Goal: Check status: Check status

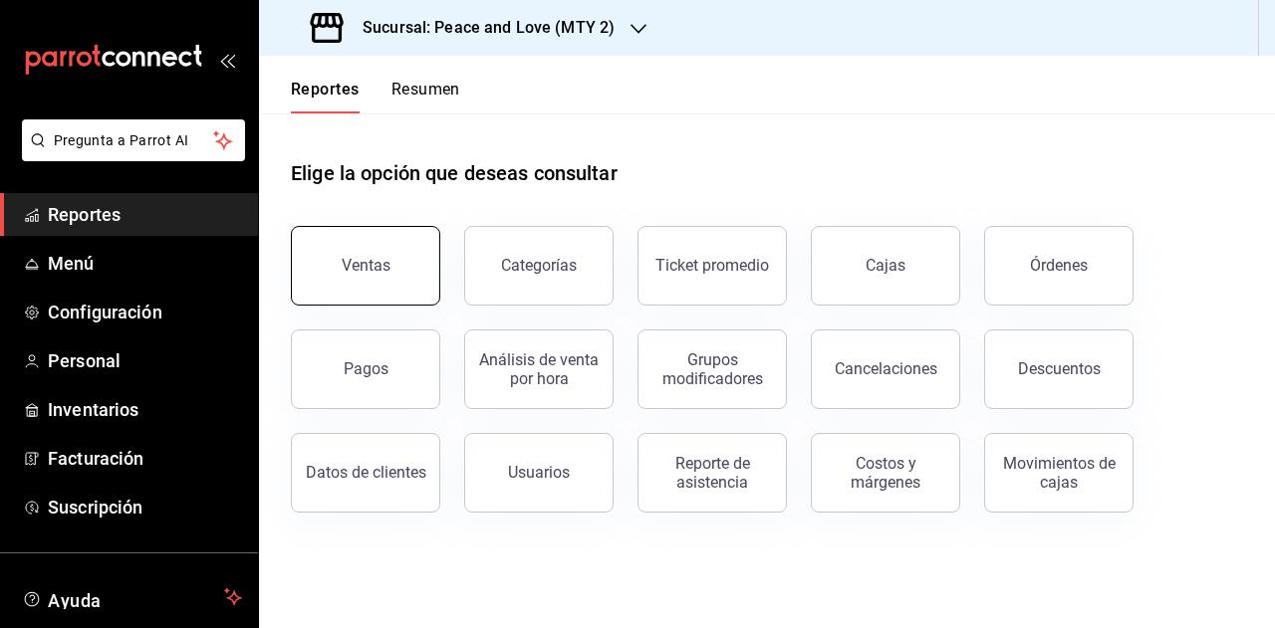
click at [344, 270] on div "Ventas" at bounding box center [366, 265] width 49 height 19
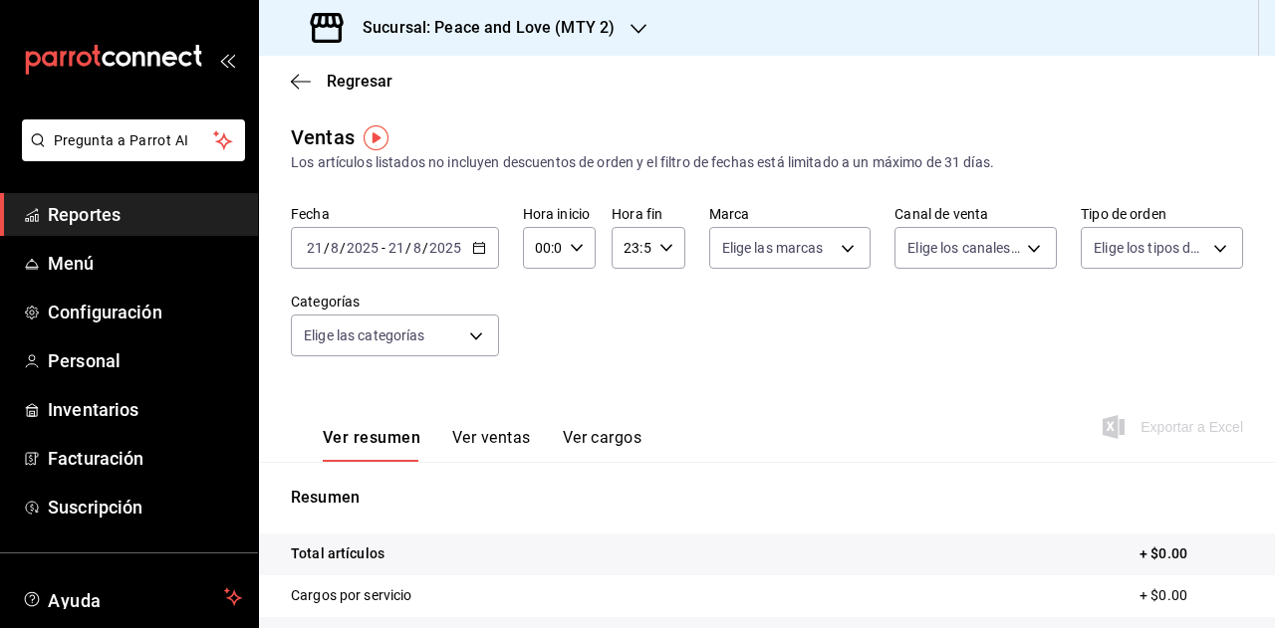
click at [581, 35] on h3 "Sucursal: Peace and Love (MTY 2)" at bounding box center [481, 28] width 268 height 24
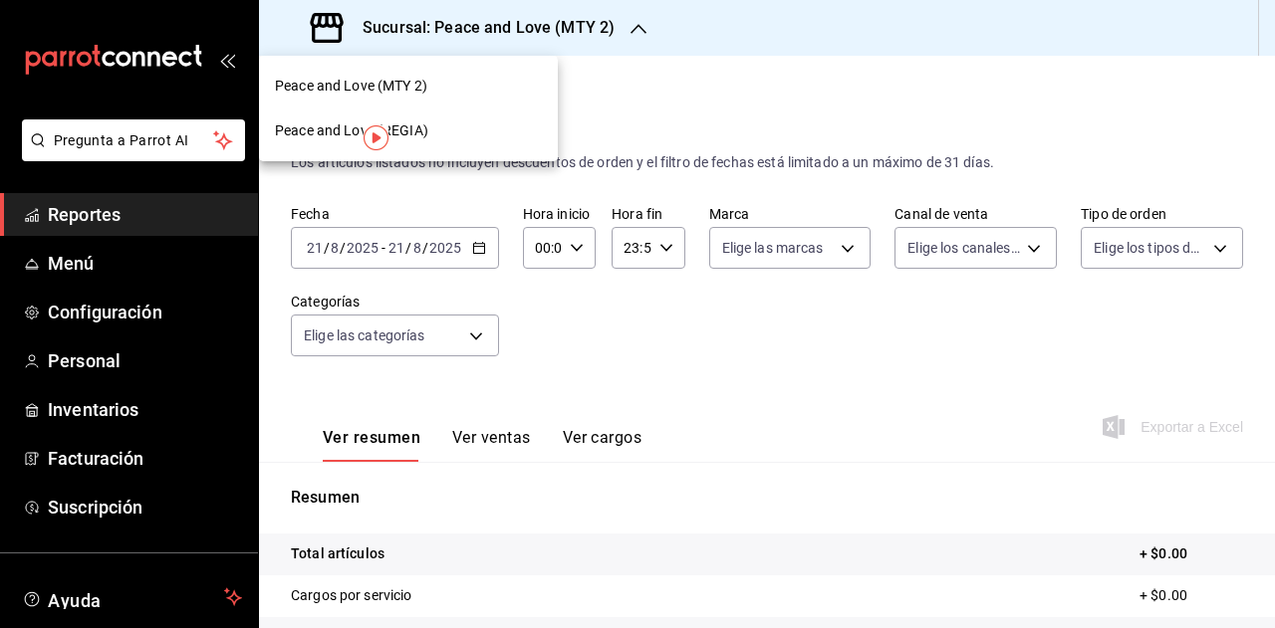
click at [488, 128] on div "Peace and Love (REGIA)" at bounding box center [408, 131] width 267 height 21
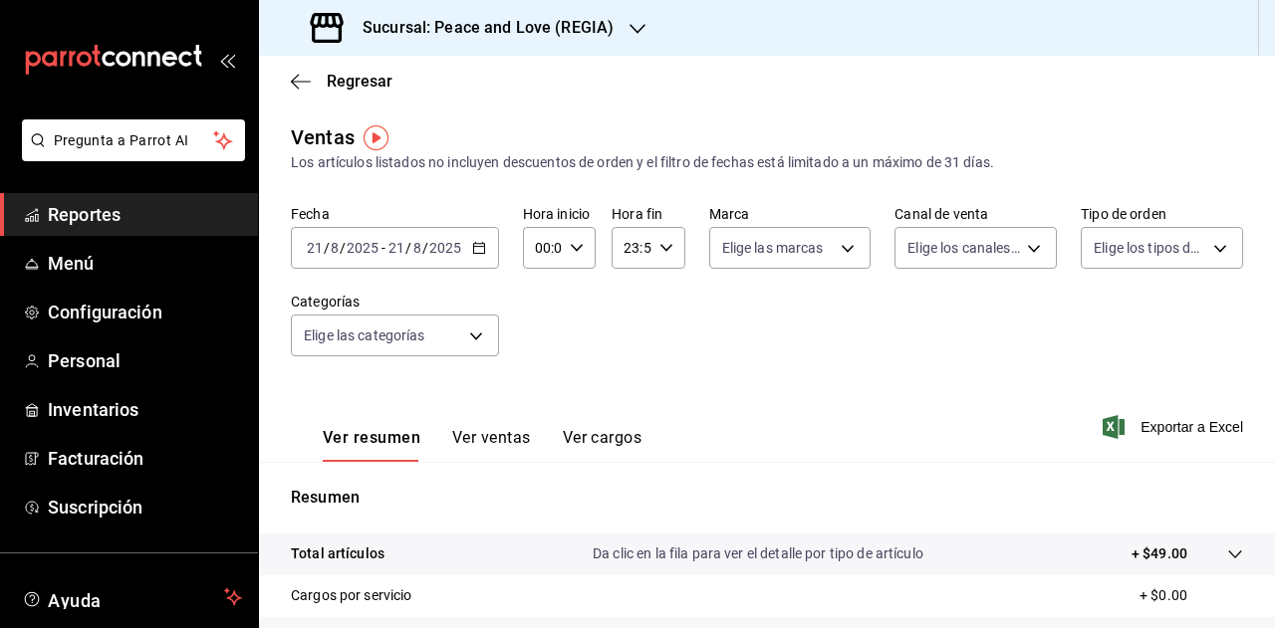
click at [611, 27] on div "Sucursal: Peace and Love (REGIA)" at bounding box center [464, 28] width 378 height 56
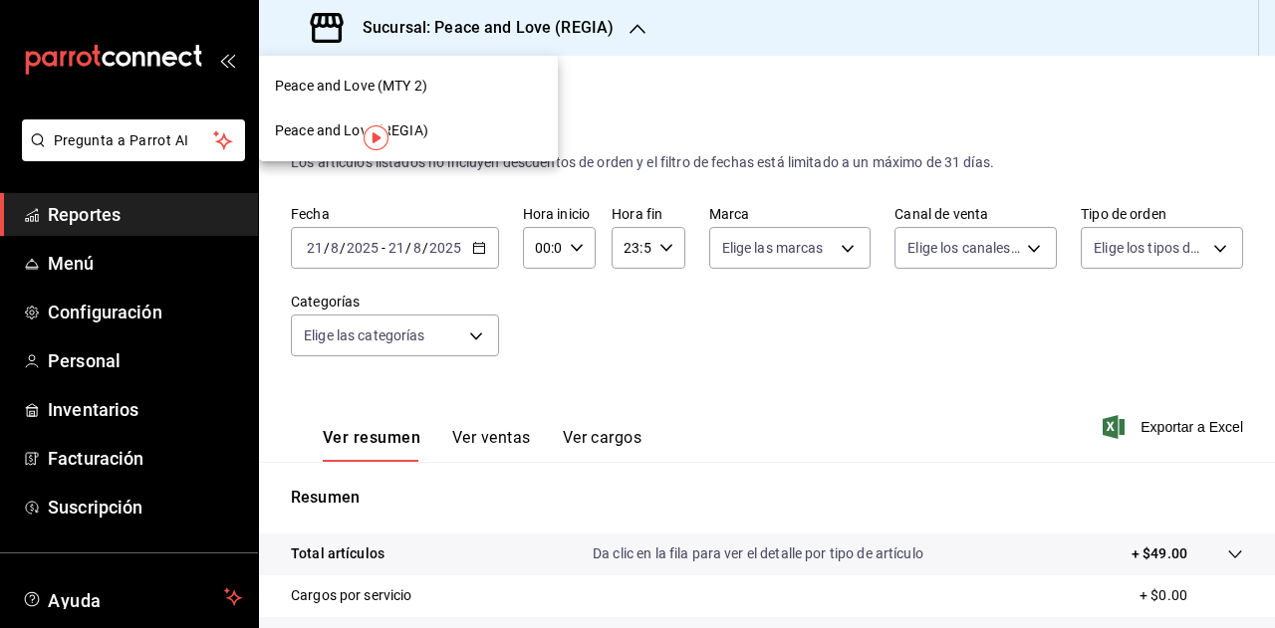
click at [434, 81] on div "Peace and Love (MTY 2)" at bounding box center [408, 86] width 267 height 21
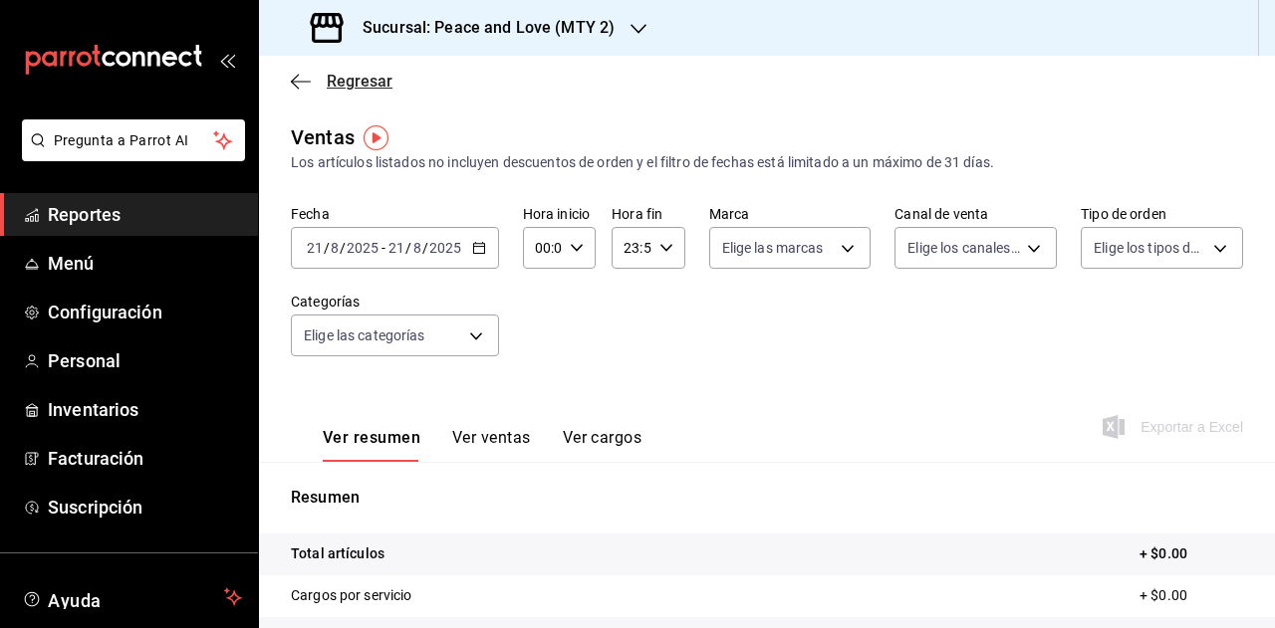
click at [296, 74] on icon "button" at bounding box center [301, 82] width 20 height 18
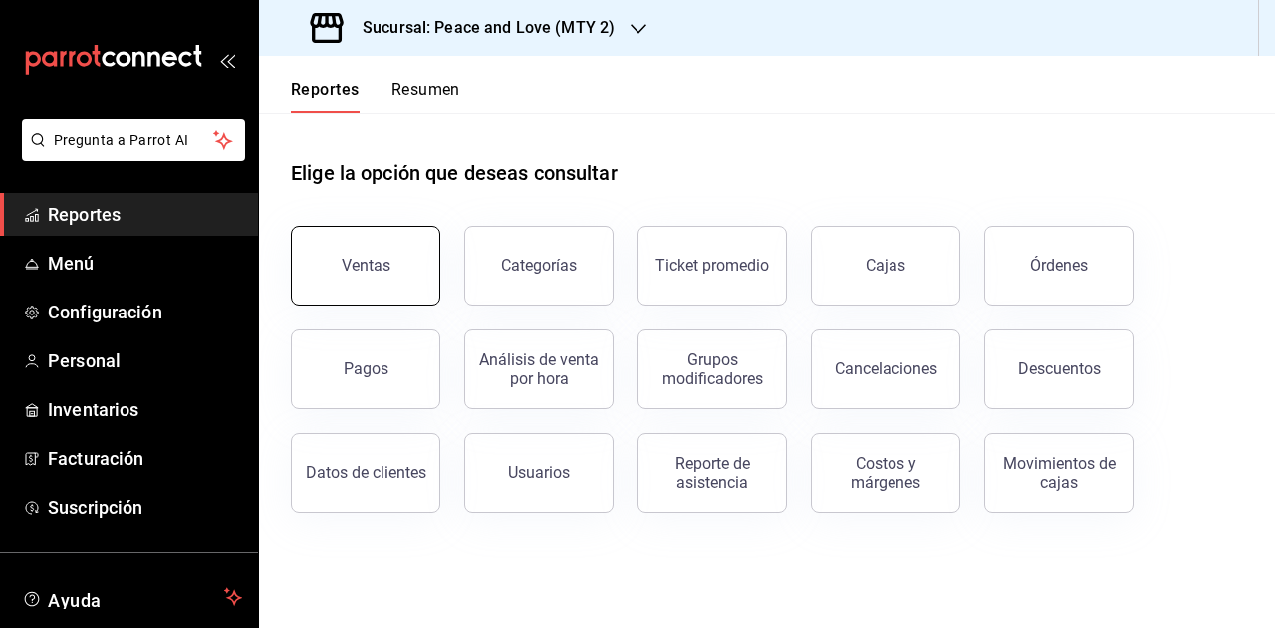
click at [378, 272] on div "Ventas" at bounding box center [366, 265] width 49 height 19
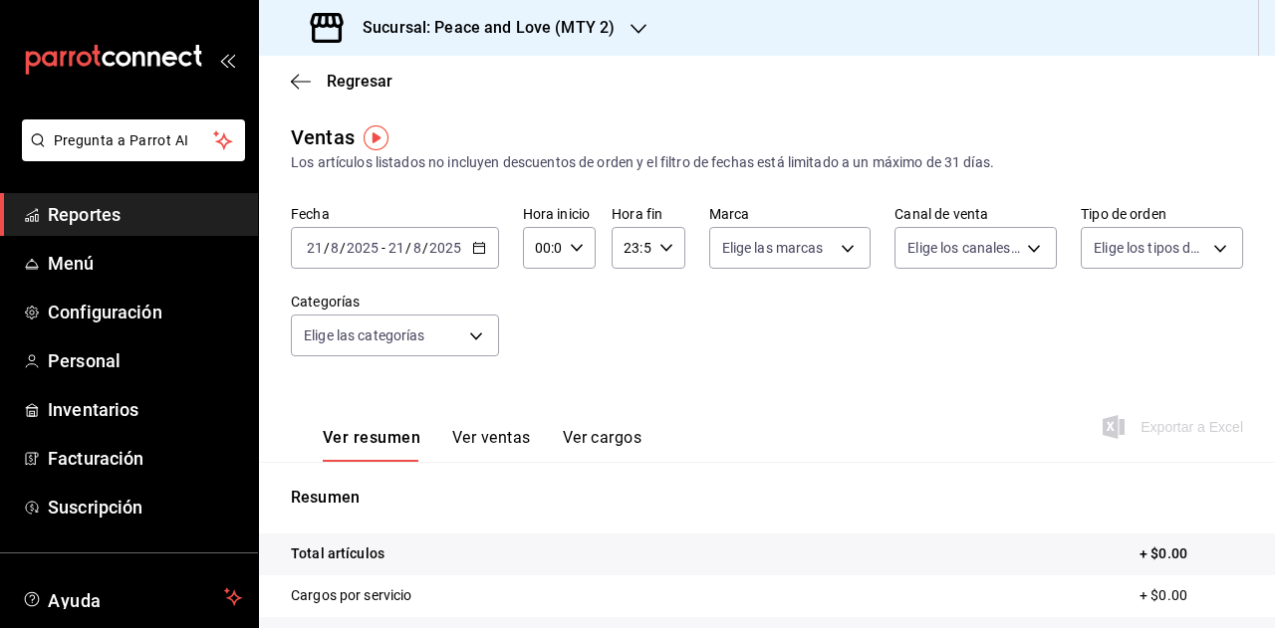
click at [390, 249] on input "21" at bounding box center [396, 248] width 18 height 16
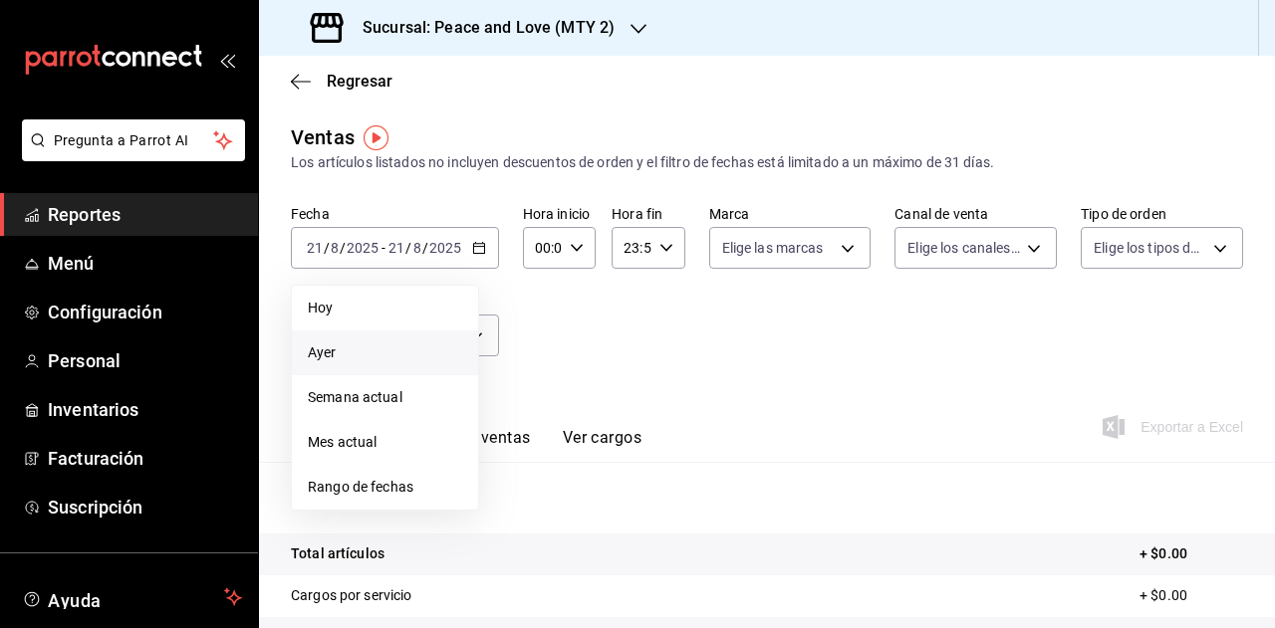
click at [345, 354] on span "Ayer" at bounding box center [385, 353] width 154 height 21
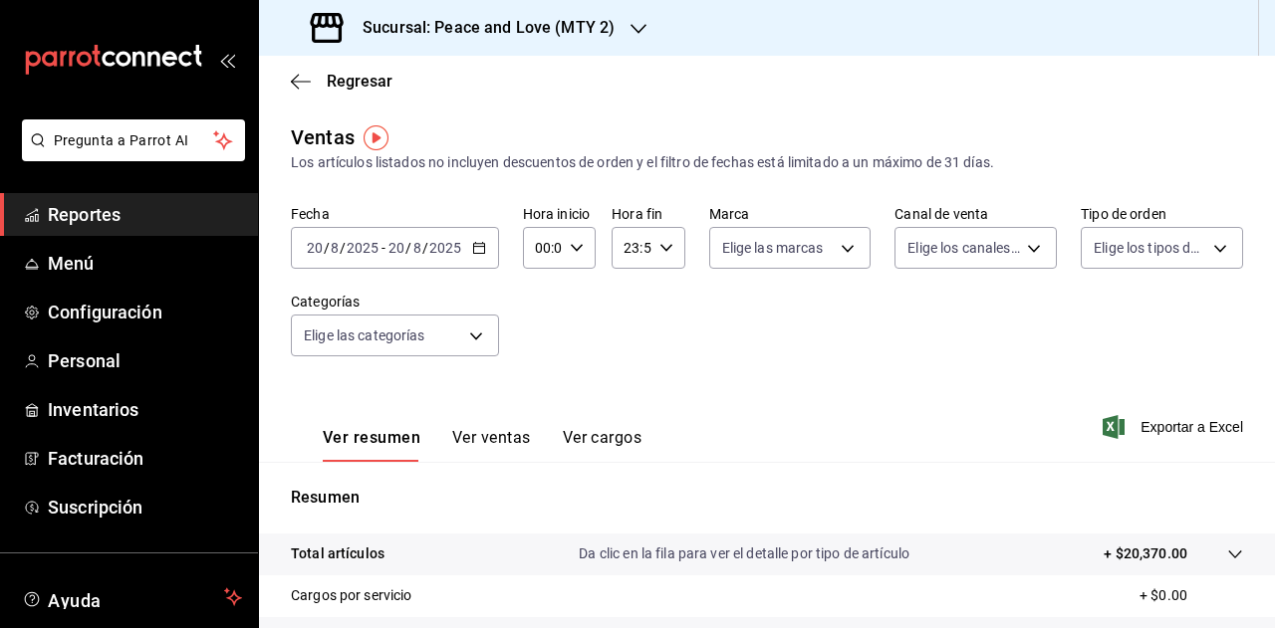
click at [617, 27] on div "Sucursal: Peace and Love (MTY 2)" at bounding box center [464, 28] width 379 height 56
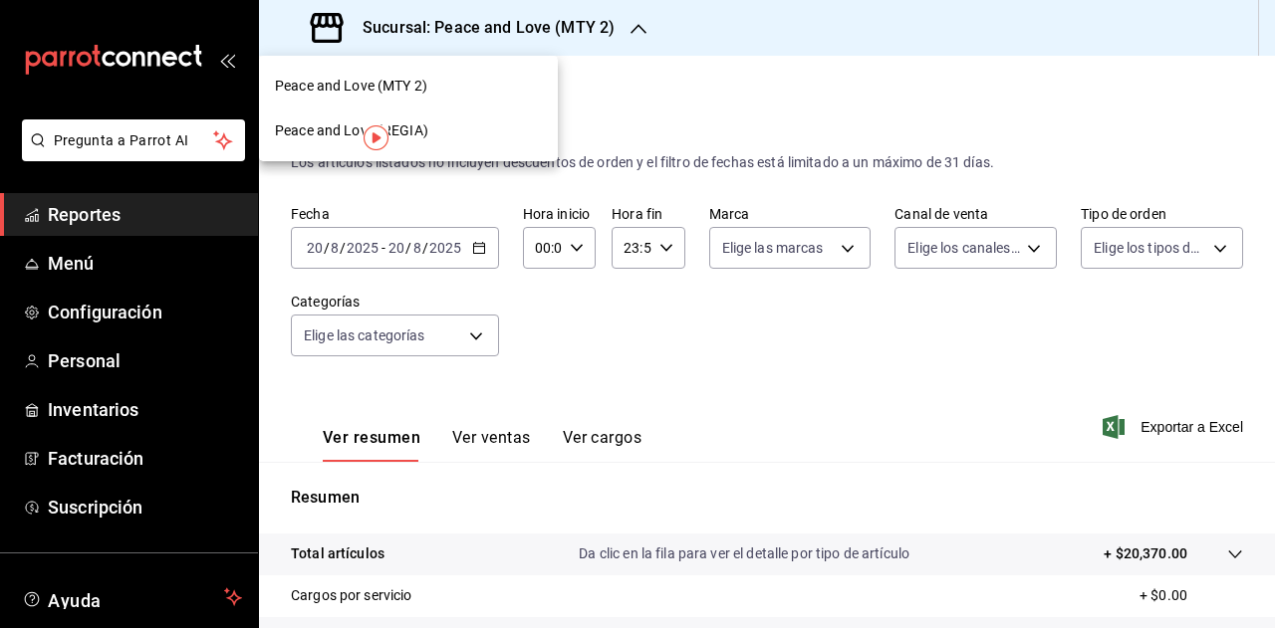
click at [466, 134] on div "Peace and Love (REGIA)" at bounding box center [408, 131] width 267 height 21
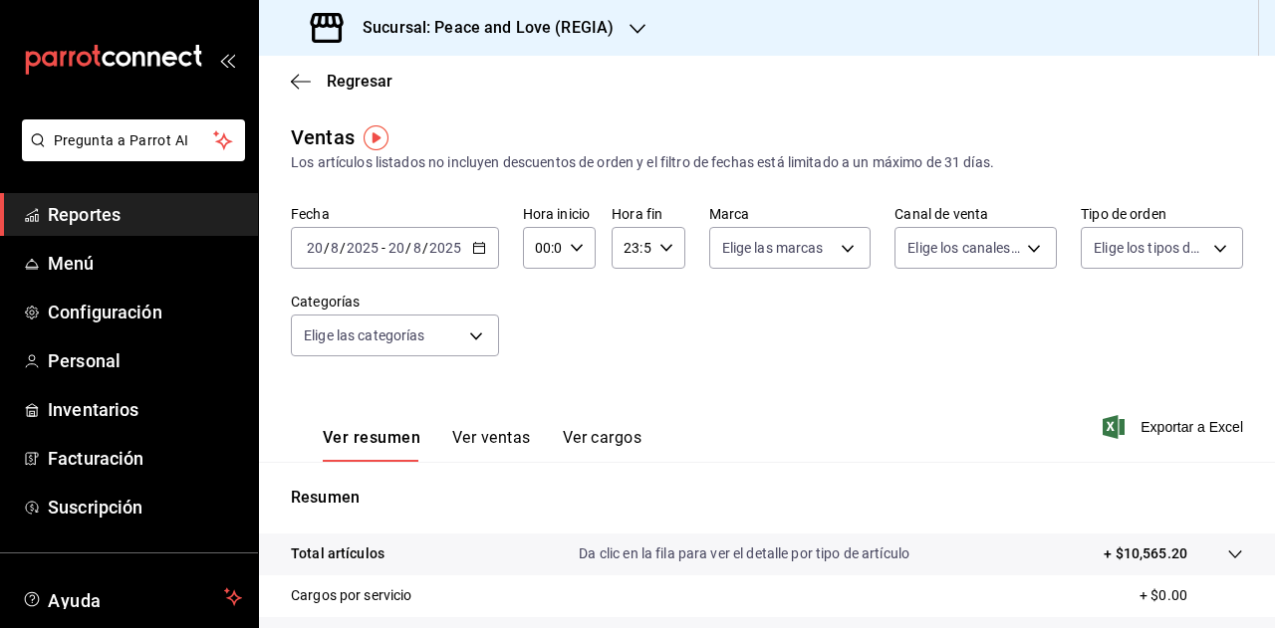
click at [592, 23] on h3 "Sucursal: Peace and Love (REGIA)" at bounding box center [480, 28] width 267 height 24
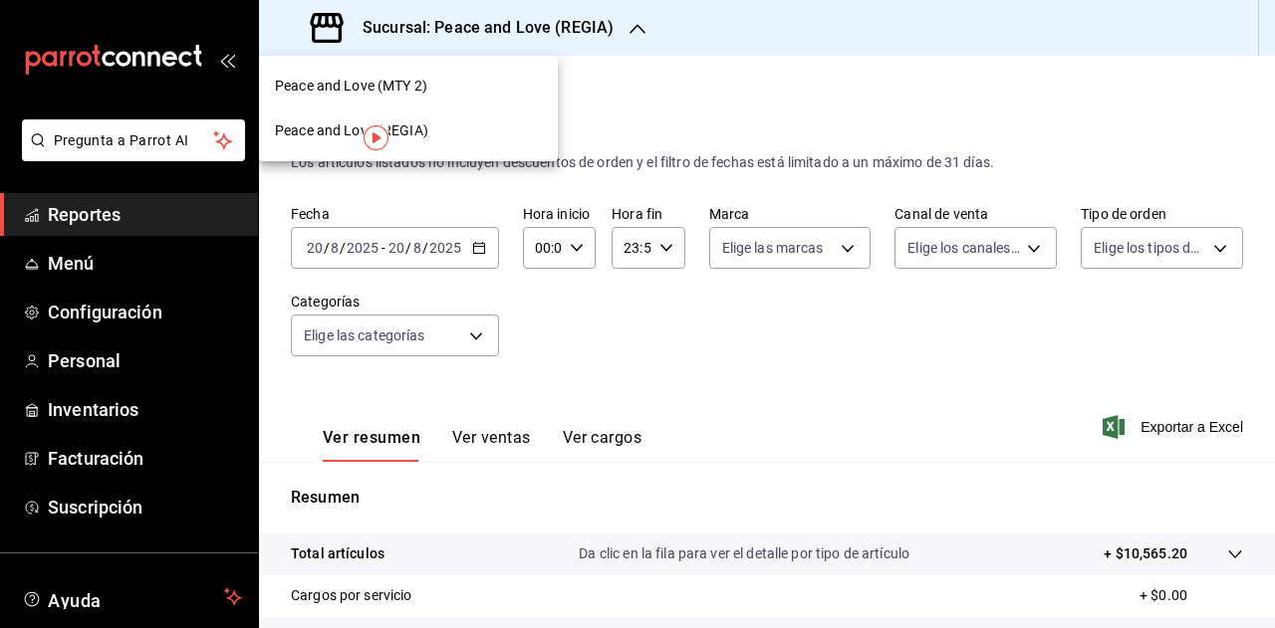
click at [496, 441] on div at bounding box center [637, 314] width 1275 height 628
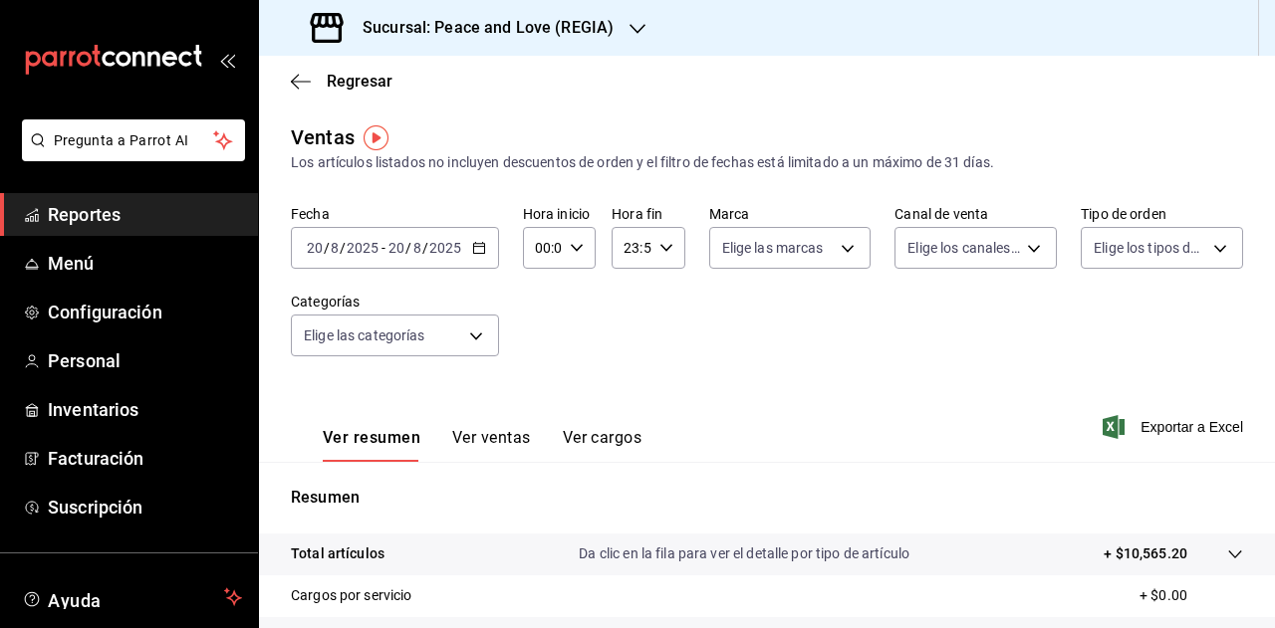
click at [495, 443] on button "Ver ventas" at bounding box center [491, 445] width 79 height 34
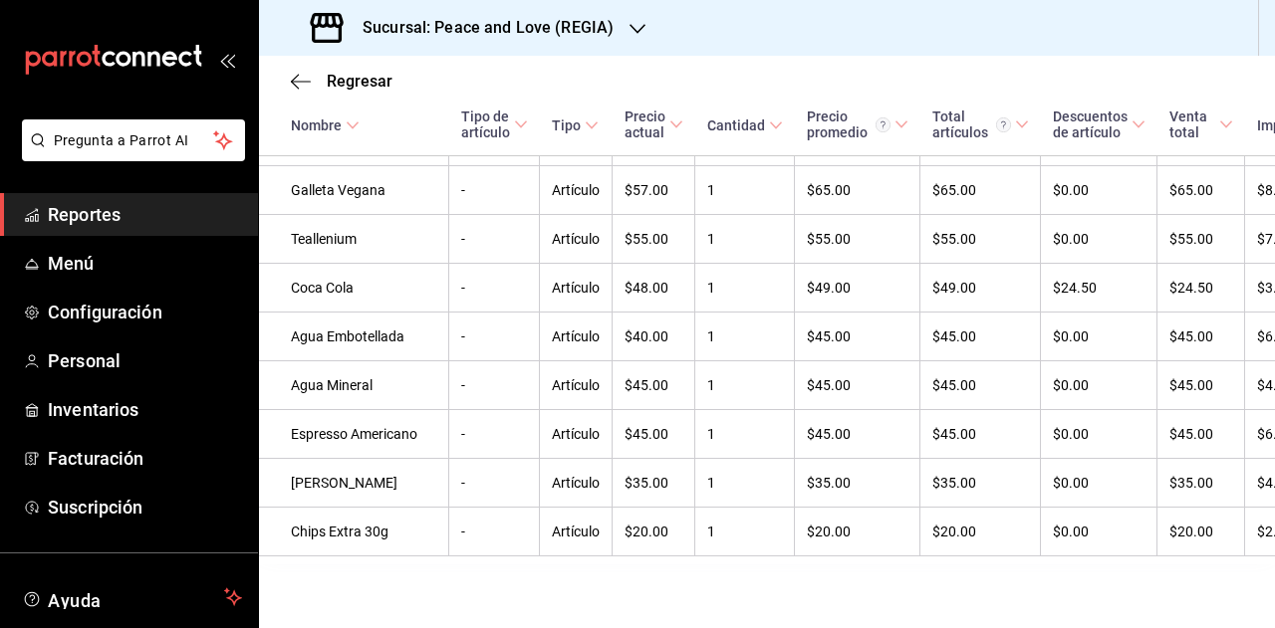
scroll to position [3107, 0]
click at [349, 82] on span "Regresar" at bounding box center [360, 81] width 66 height 19
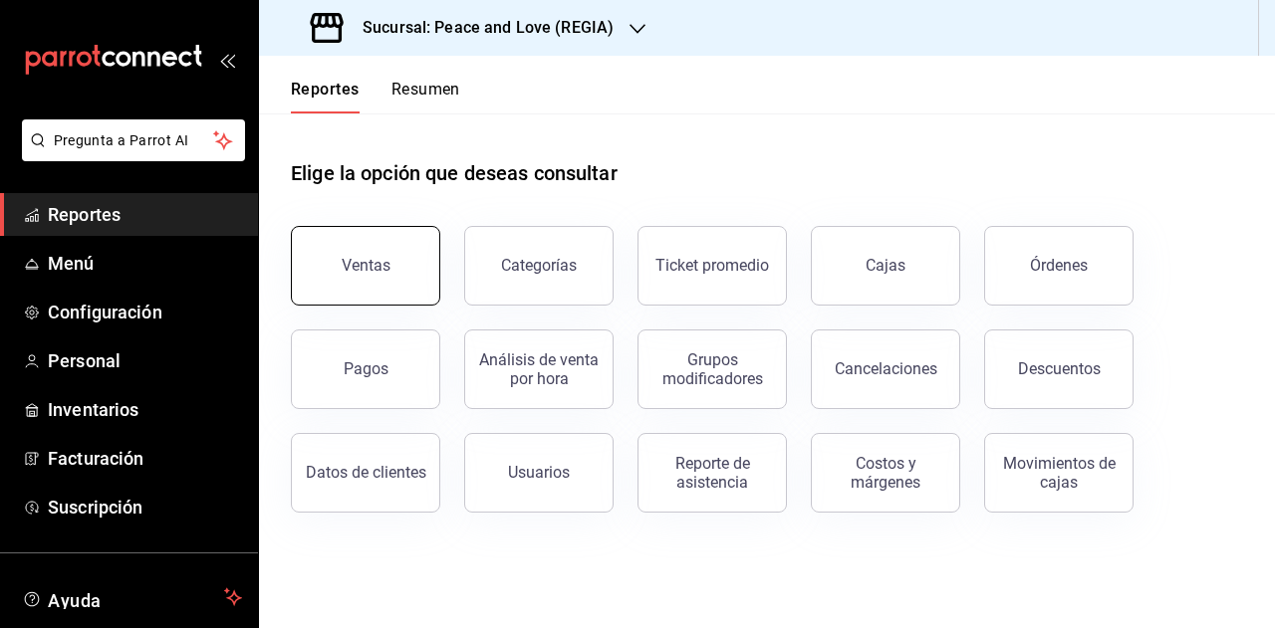
click at [355, 267] on div "Ventas" at bounding box center [366, 265] width 49 height 19
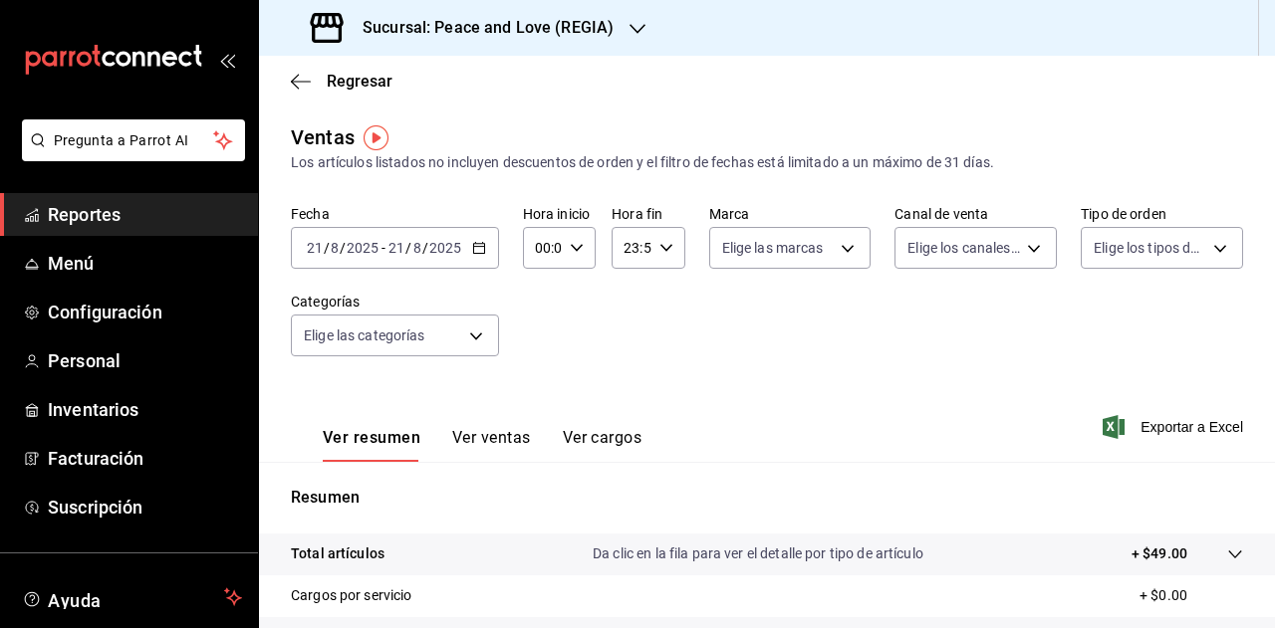
click at [629, 33] on icon "button" at bounding box center [637, 29] width 16 height 16
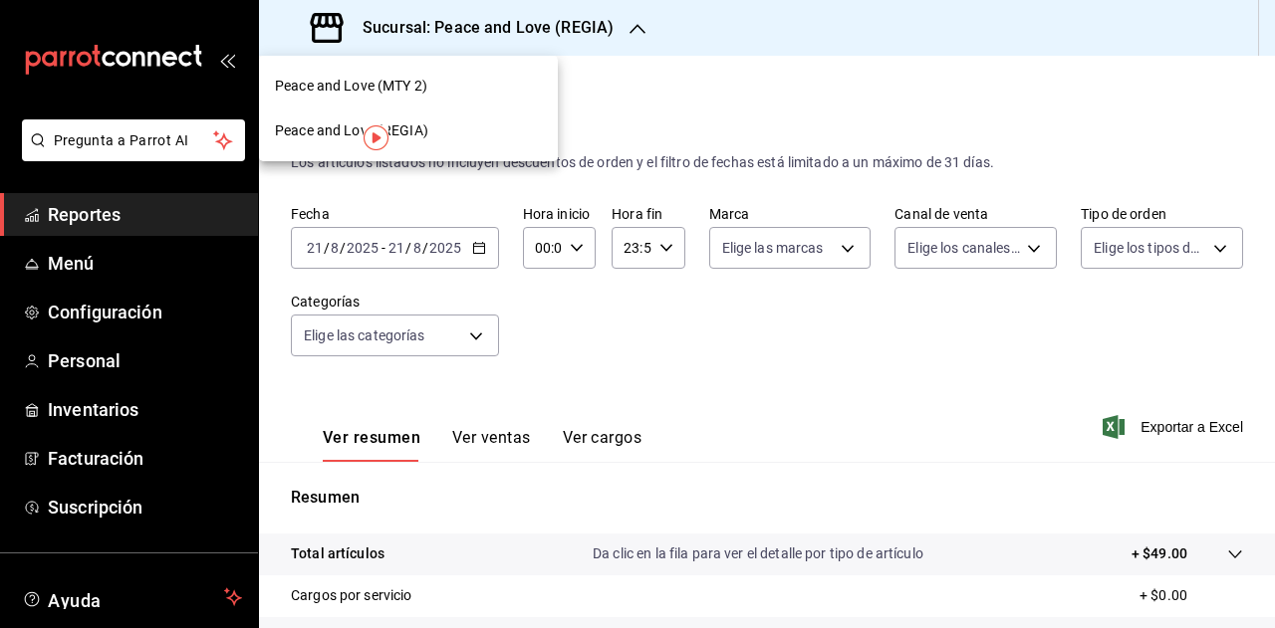
click at [366, 95] on span "Peace and Love (MTY 2)" at bounding box center [351, 86] width 152 height 21
